Goal: Information Seeking & Learning: Check status

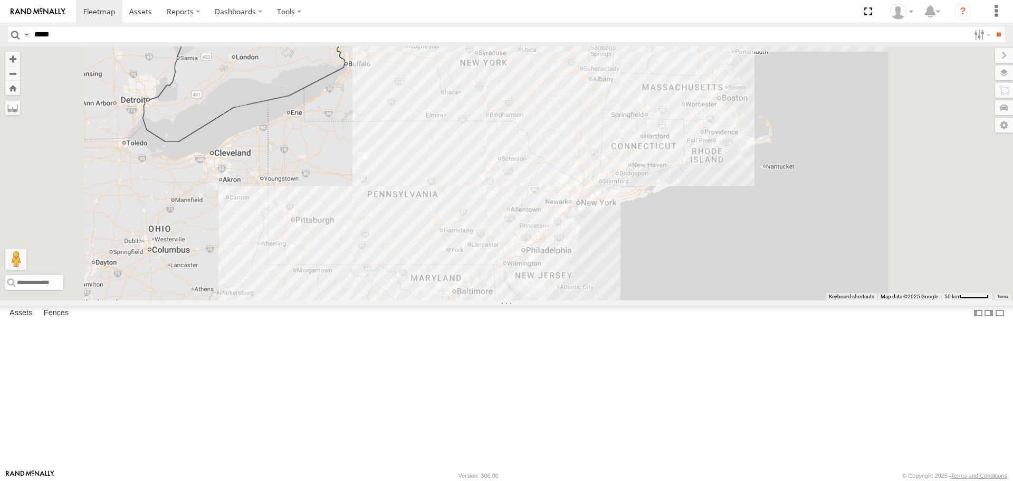
type input "*****"
click at [993, 27] on input "**" at bounding box center [999, 34] width 12 height 15
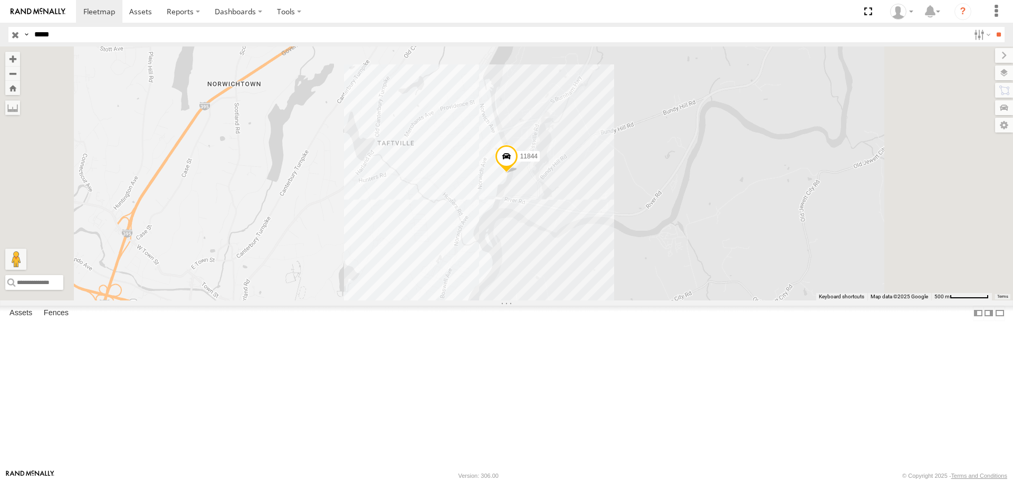
click at [627, 262] on div "11844" at bounding box center [506, 172] width 1013 height 253
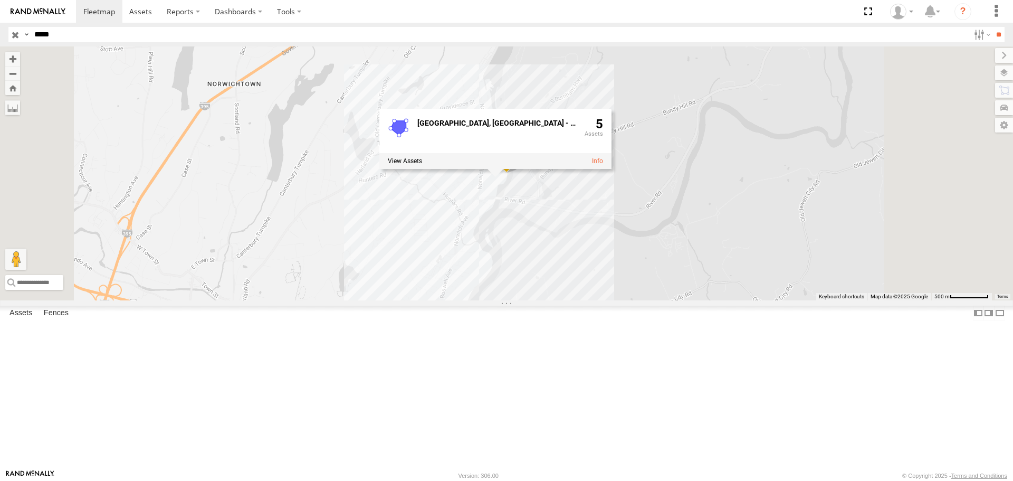
click at [658, 275] on div "[STREET_ADDRESS] - Mattress 5" at bounding box center [506, 172] width 1013 height 253
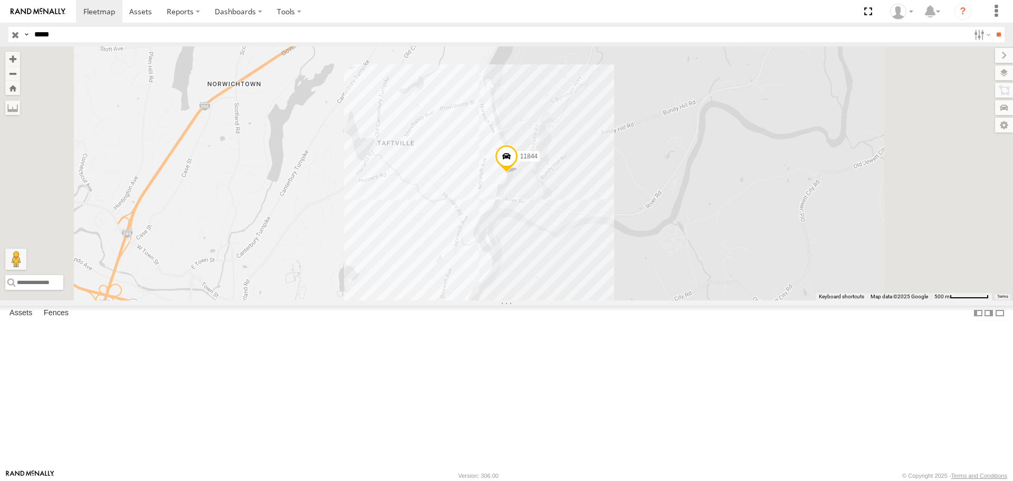
click at [518, 173] on span at bounding box center [506, 159] width 23 height 28
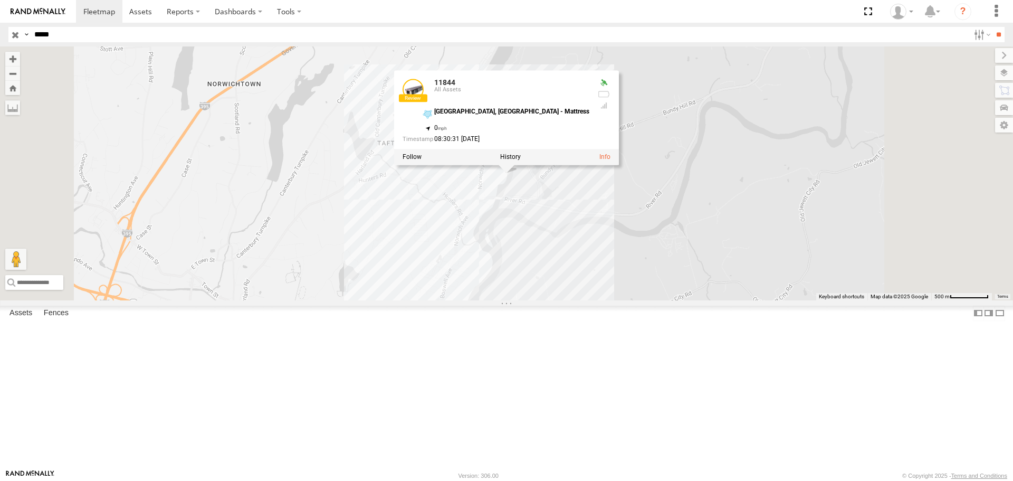
click at [652, 264] on div "11844 11844 All Assets [GEOGRAPHIC_DATA], [GEOGRAPHIC_DATA] - Mattress 41.56116…" at bounding box center [506, 172] width 1013 height 253
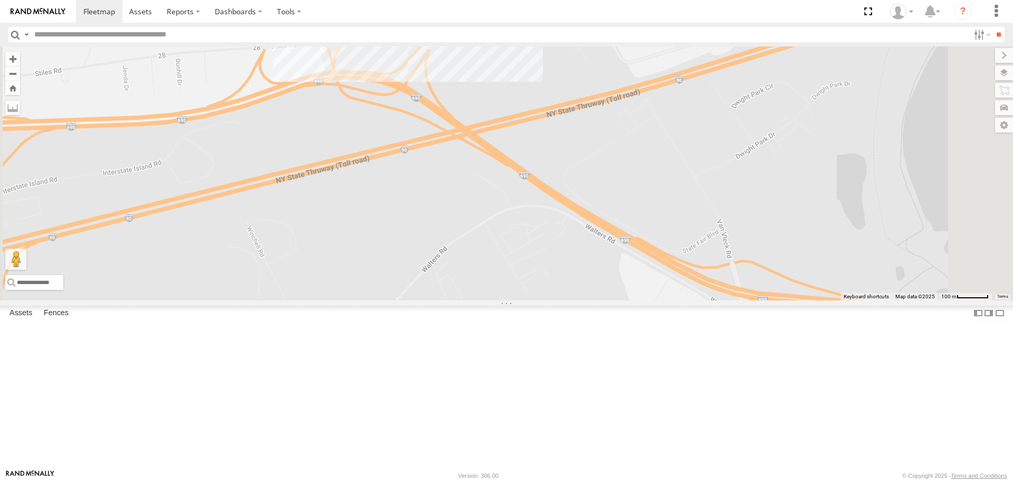
click at [592, 97] on div "11855 11838 11835 2208-015910002284753 11837 11832-015910002299678 5817 2216 22…" at bounding box center [506, 172] width 1013 height 253
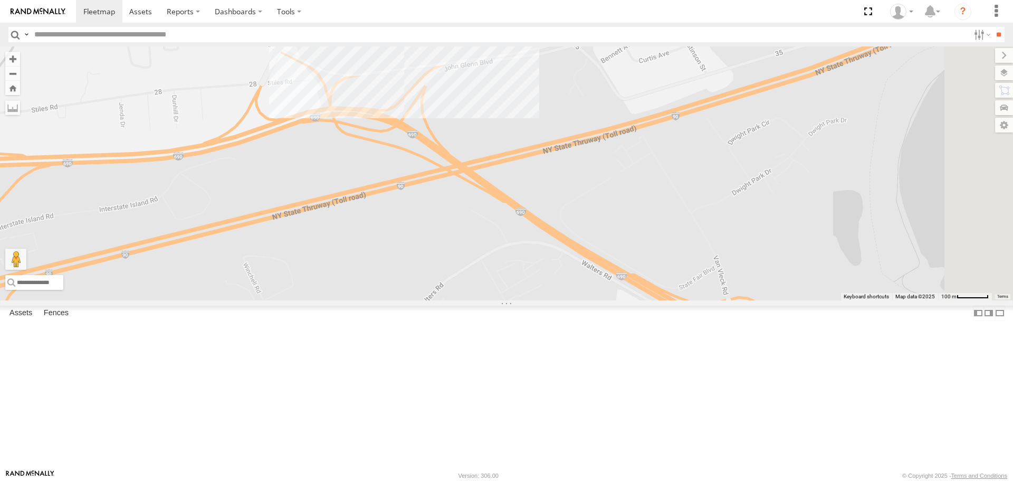
drag, startPoint x: 603, startPoint y: 158, endPoint x: 602, endPoint y: 185, distance: 26.9
click at [602, 185] on div "11855 11838 11835 2208-015910002284753 11837 11832-015910002299678 5817 2216 22…" at bounding box center [506, 172] width 1013 height 253
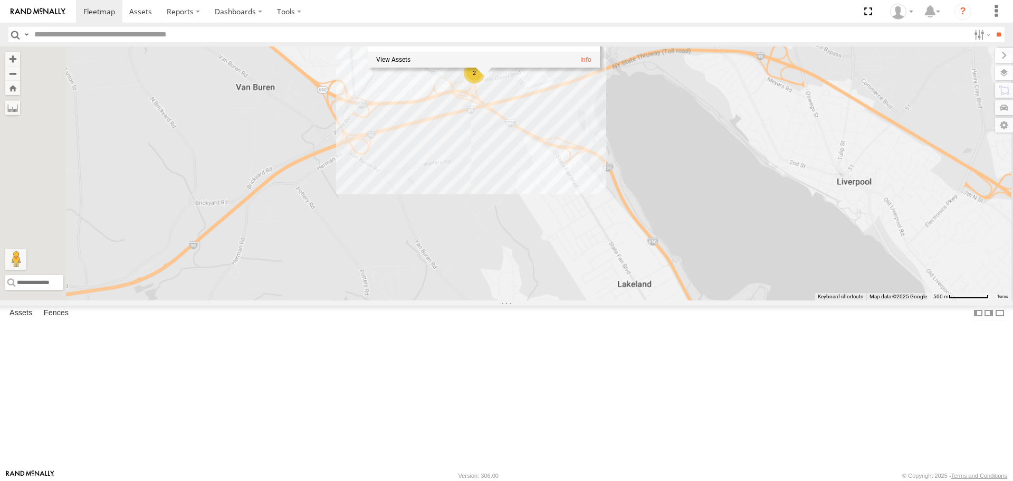
click at [667, 173] on div "11855 11838 11835 2208-015910002284753 11837 11832-015910002299678 5817 2216 22…" at bounding box center [506, 172] width 1013 height 253
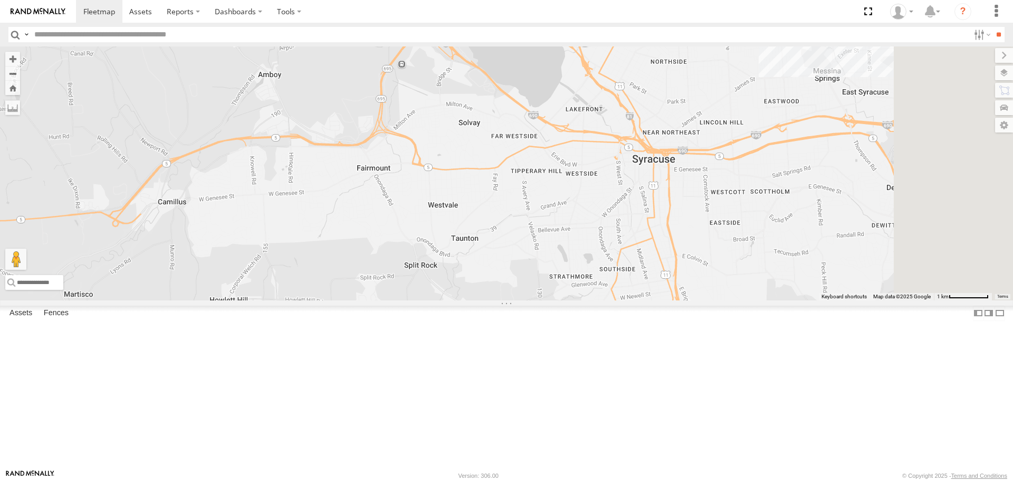
drag, startPoint x: 735, startPoint y: 345, endPoint x: 567, endPoint y: 167, distance: 244.5
click at [567, 167] on div "11855 11838 11835 2208-015910002284753 11837 11832-015910002299678 5817 2216 22…" at bounding box center [506, 172] width 1013 height 253
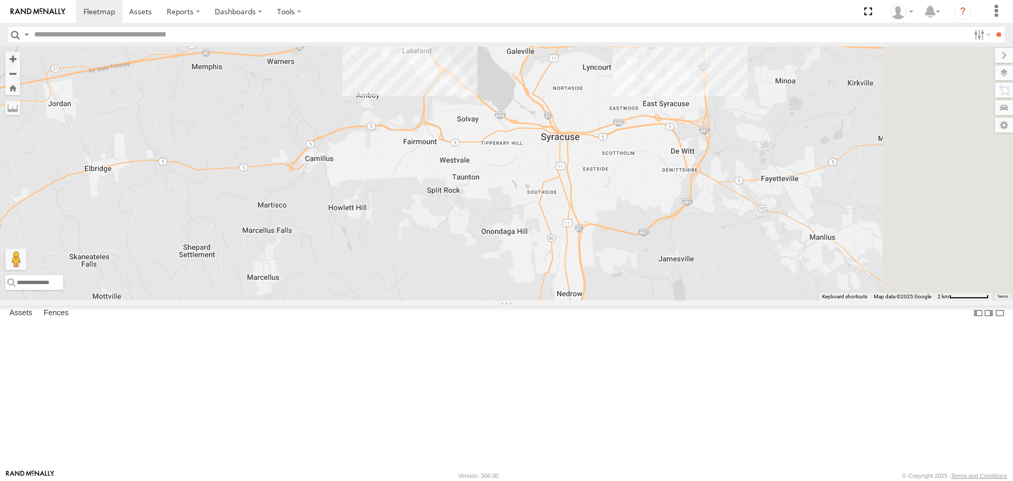
drag, startPoint x: 822, startPoint y: 263, endPoint x: 729, endPoint y: 239, distance: 95.6
click at [729, 239] on div "11855 11838 11835 2208-015910002284753 11837 11832-015910002299678 5817 2216 22…" at bounding box center [506, 172] width 1013 height 253
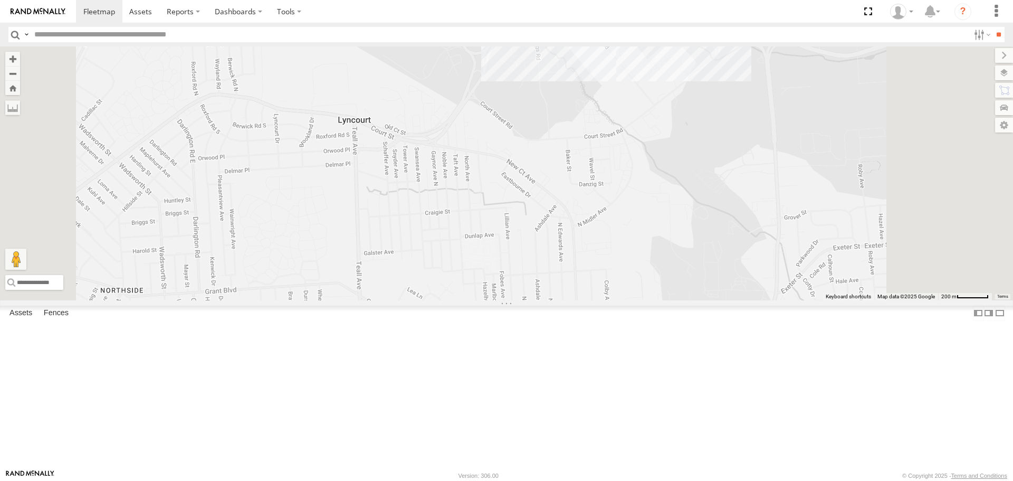
click at [768, 142] on div "11855 11838 11835 2208-015910002284753 11837 11832-015910002299678 5817 2216 22…" at bounding box center [506, 172] width 1013 height 253
click at [795, 173] on div "11855 11838 11835 2208-015910002284753 11837 11832-015910002299678 5817 2216 22…" at bounding box center [506, 172] width 1013 height 253
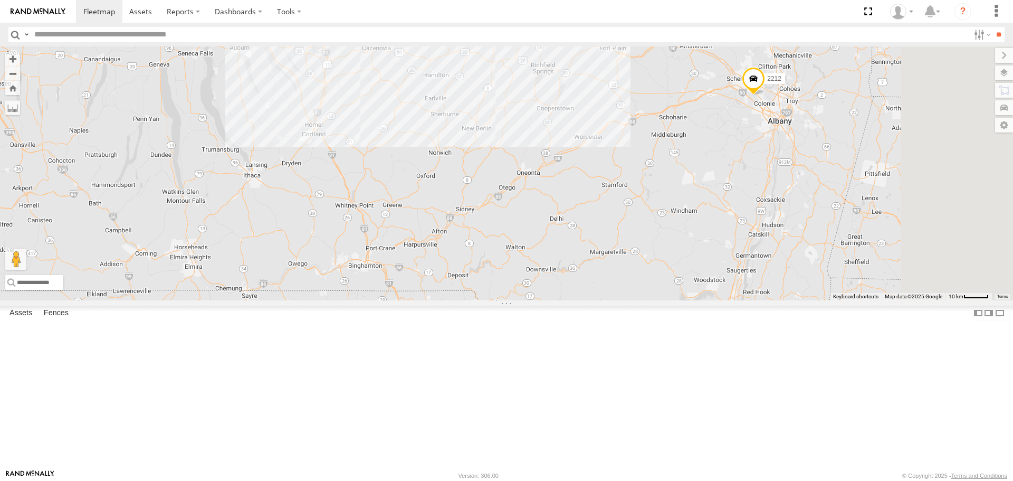
drag, startPoint x: 823, startPoint y: 344, endPoint x: 549, endPoint y: 203, distance: 307.5
click at [549, 203] on div "11855 11838 11835 2208-015910002284753 11837 11832-015910002299678 5817 2216 22…" at bounding box center [506, 172] width 1013 height 253
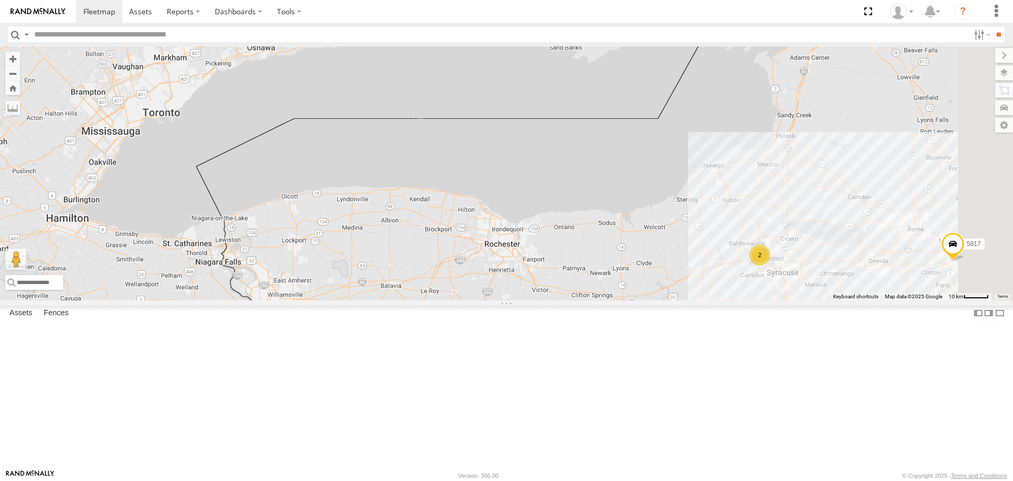
drag, startPoint x: 578, startPoint y: 170, endPoint x: 565, endPoint y: 353, distance: 182.5
click at [567, 300] on div "11855 11838 11835 2208-015910002284753 11837 11832-015910002299678 5817 2216 22…" at bounding box center [506, 172] width 1013 height 253
click at [539, 100] on div "11855 11838 11835 2208-015910002284753 11837 11832-015910002299678 5817 2216 22…" at bounding box center [506, 172] width 1013 height 253
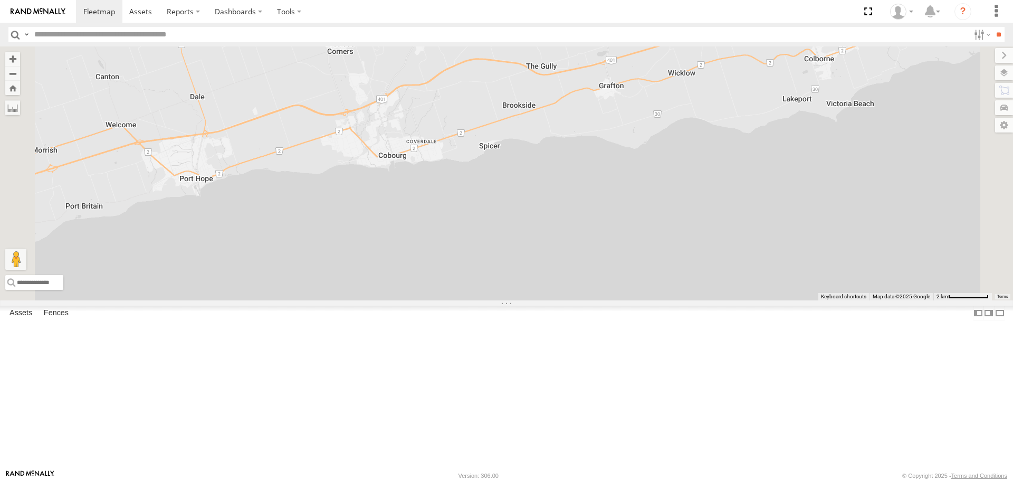
drag, startPoint x: 518, startPoint y: 93, endPoint x: 542, endPoint y: 118, distance: 34.0
click at [538, 134] on div "11855 11838 11835 2208-015910002284753 11837 11832-015910002299678 5817 2216 22…" at bounding box center [506, 172] width 1013 height 253
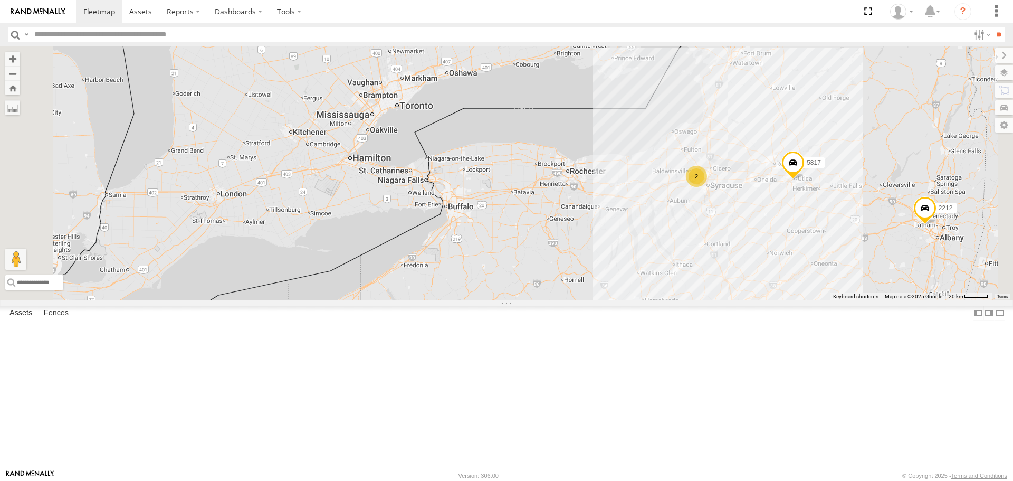
drag, startPoint x: 651, startPoint y: 223, endPoint x: 610, endPoint y: 169, distance: 67.8
click at [610, 169] on div "11855 11838 11835 2208-015910002284753 11837 11832-015910002299678 5817 2216 22…" at bounding box center [506, 172] width 1013 height 253
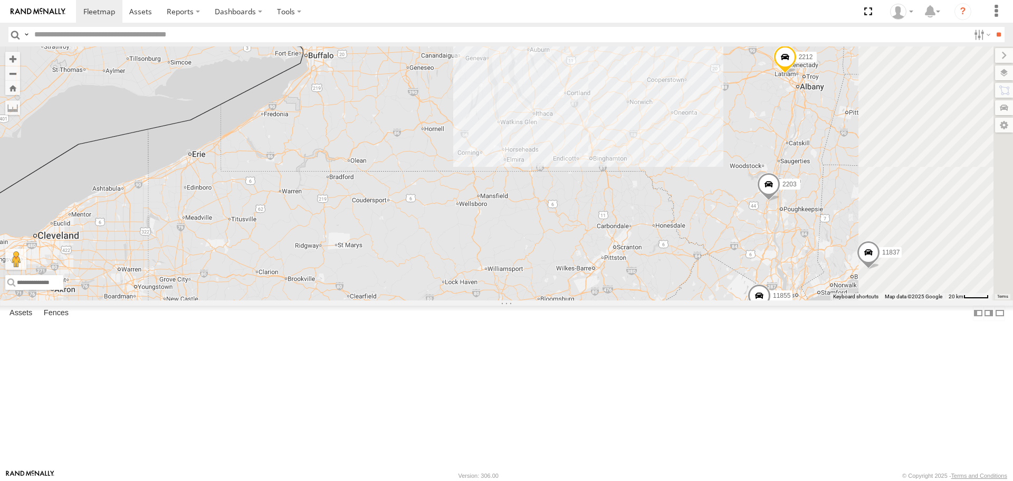
drag, startPoint x: 681, startPoint y: 254, endPoint x: 567, endPoint y: 140, distance: 161.2
click at [567, 140] on div "11855 11838 11835 2208-015910002284753 11837 11832-015910002299678 5817 2216 22…" at bounding box center [506, 172] width 1013 height 253
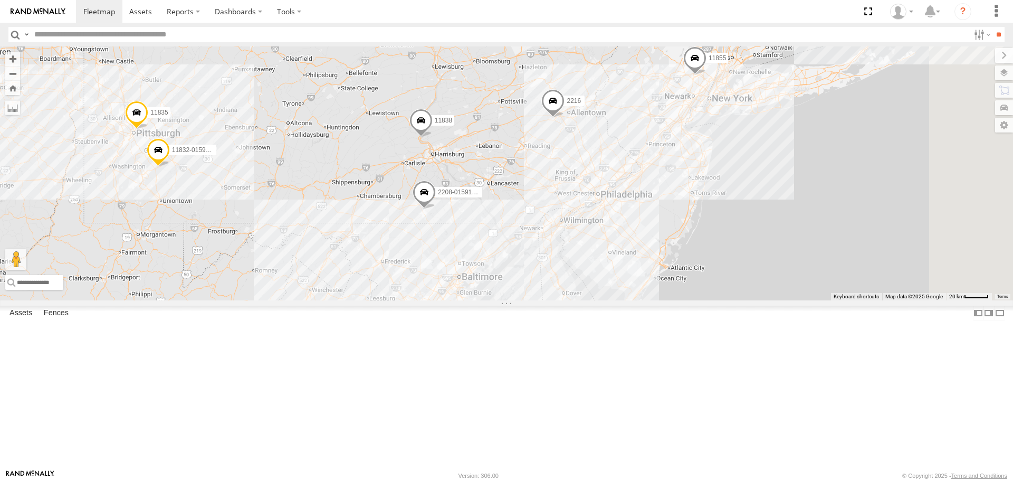
drag, startPoint x: 655, startPoint y: 138, endPoint x: 647, endPoint y: 78, distance: 60.7
click at [647, 78] on div "11855 11838 11835 2208-015910002284753 11837 11832-015910002299678 5817 2216 22…" at bounding box center [506, 172] width 1013 height 253
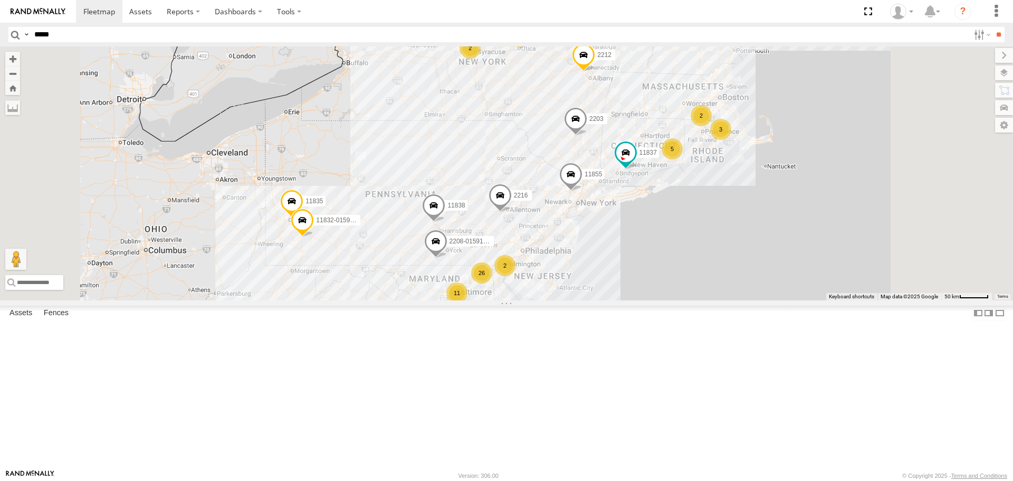
type input "*****"
click at [993, 27] on input "**" at bounding box center [999, 34] width 12 height 15
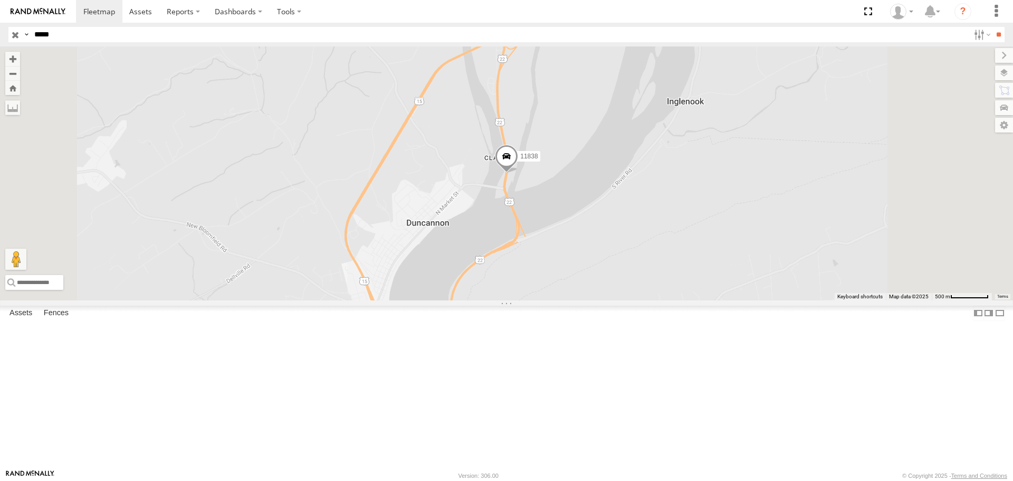
click at [518, 173] on span at bounding box center [506, 159] width 23 height 28
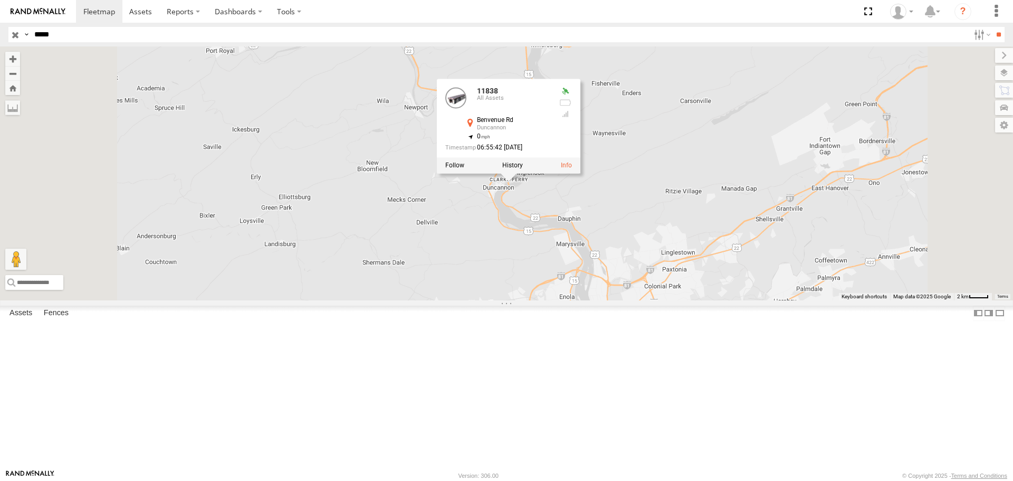
click at [587, 300] on div "11838 11838 All Assets Benvenue Rd Duncannon 40.40428 , -77.01019 0 06:55:42 08…" at bounding box center [506, 172] width 1013 height 253
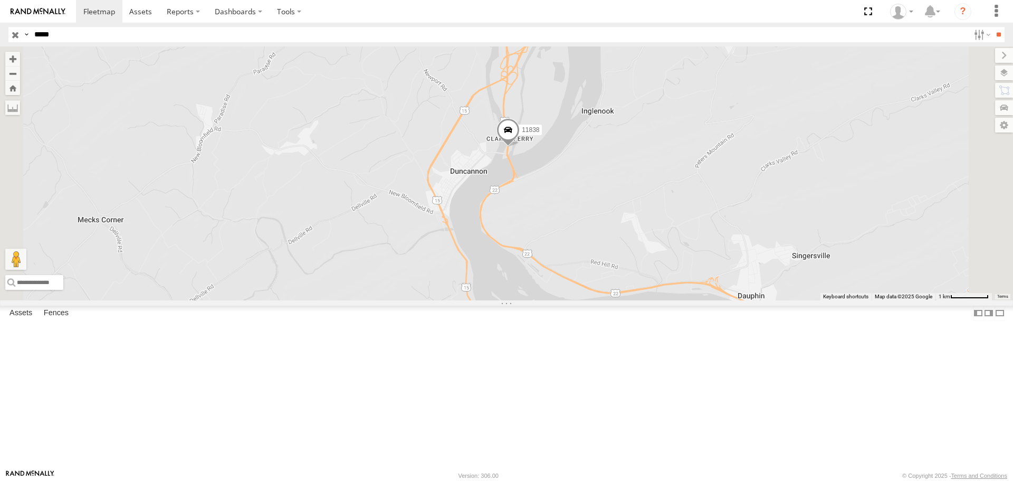
click at [520, 147] on span at bounding box center [508, 132] width 23 height 28
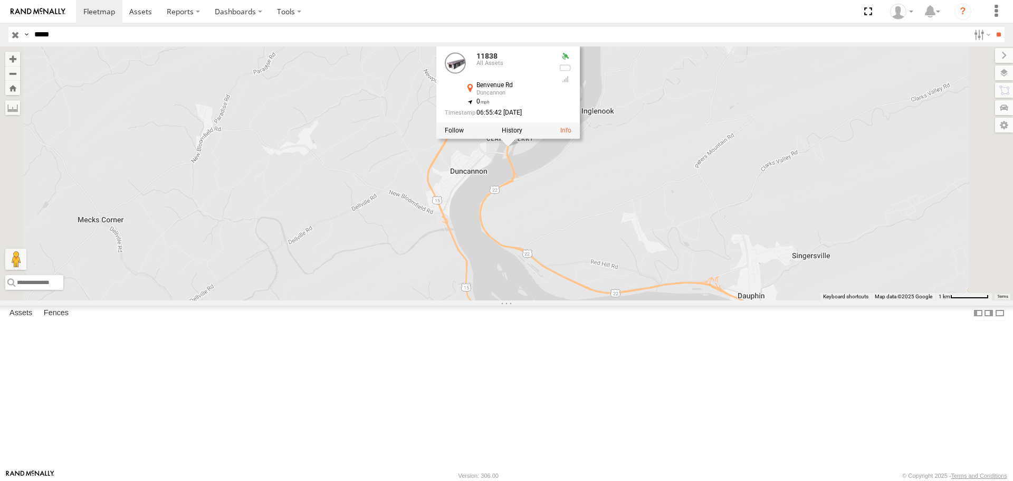
click at [832, 285] on div "11838 11838 All Assets Benvenue Rd Duncannon 40.40428 , -77.01019 0 06:55:42 08…" at bounding box center [506, 172] width 1013 height 253
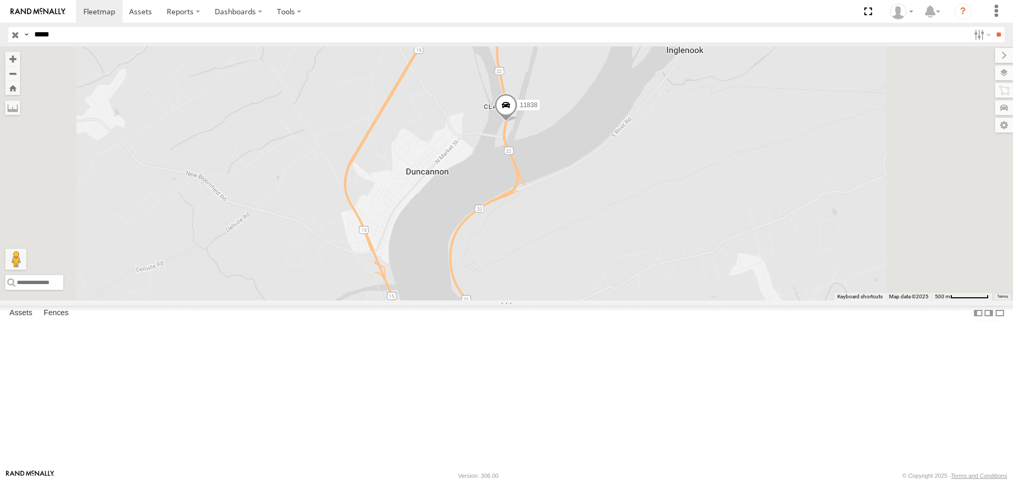
click at [518, 122] on span at bounding box center [505, 107] width 23 height 28
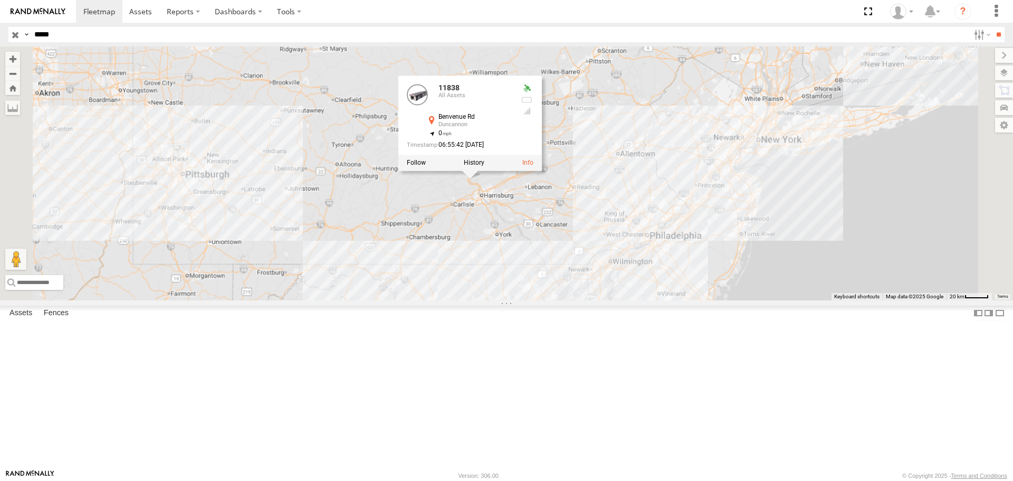
click at [647, 264] on div "11838 11838 All Assets Benvenue Rd Duncannon 40.40428 , -77.01019 0 06:55:42 08…" at bounding box center [506, 172] width 1013 height 253
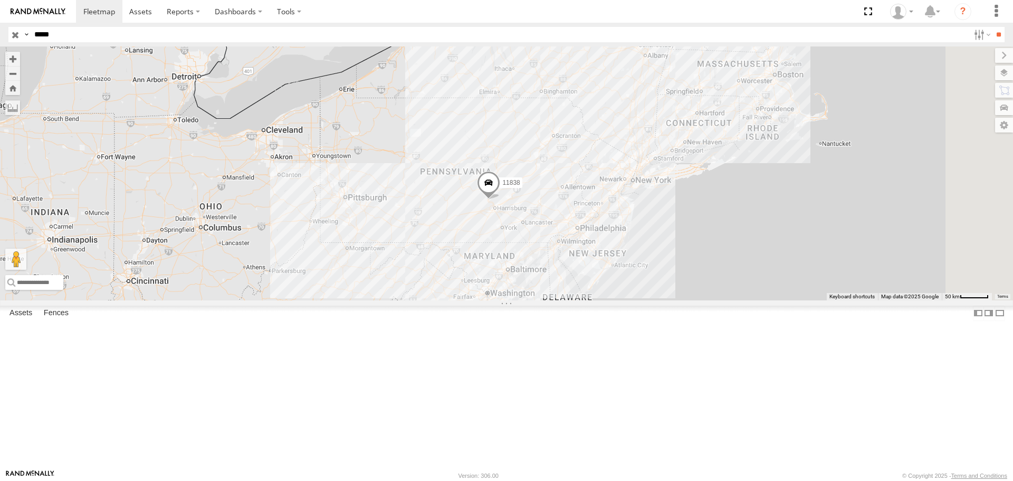
drag, startPoint x: 624, startPoint y: 262, endPoint x: 620, endPoint y: 283, distance: 22.0
click at [500, 200] on span at bounding box center [488, 186] width 23 height 28
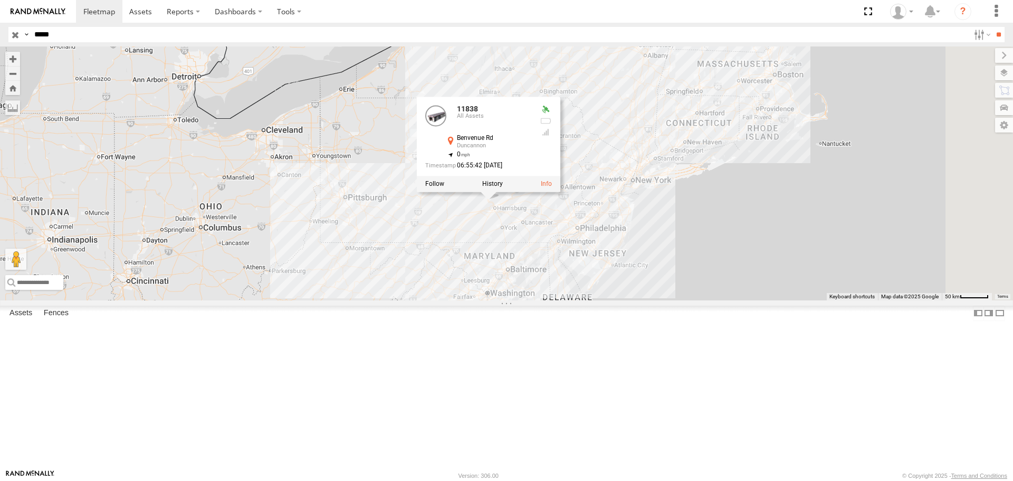
click at [605, 300] on div "11838 11838 All Assets Benvenue Rd Duncannon 40.40428 , -77.01019 0 06:55:42 08…" at bounding box center [506, 172] width 1013 height 253
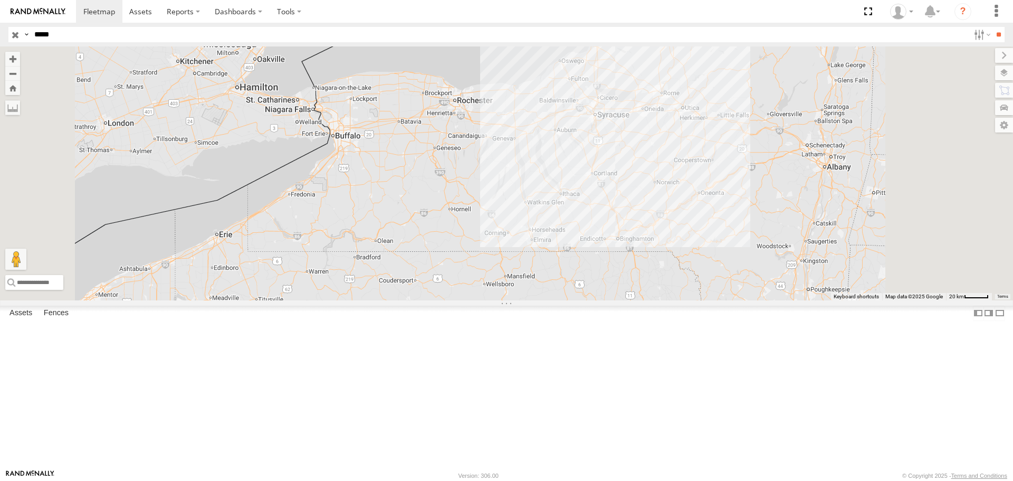
click at [0, 0] on span at bounding box center [0, 0] width 0 height 0
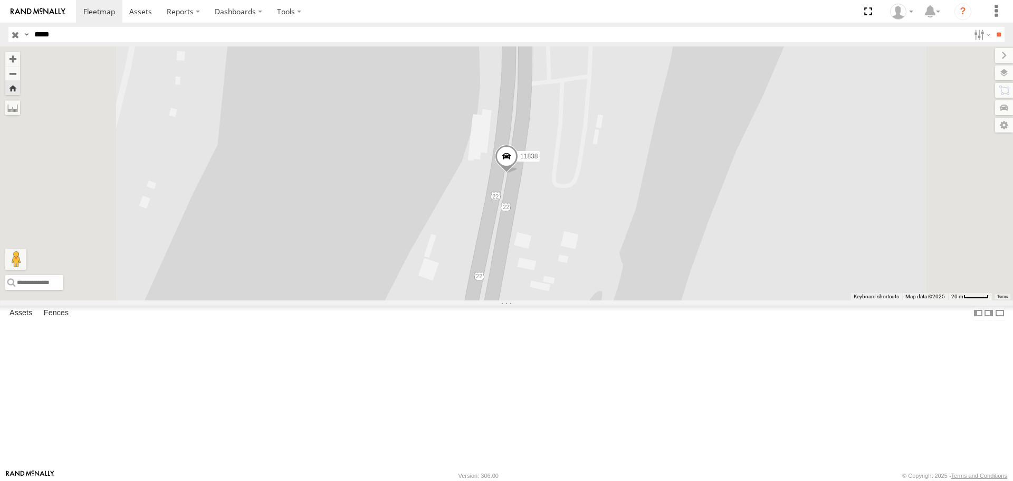
click at [0, 0] on span at bounding box center [0, 0] width 0 height 0
